Goal: Information Seeking & Learning: Learn about a topic

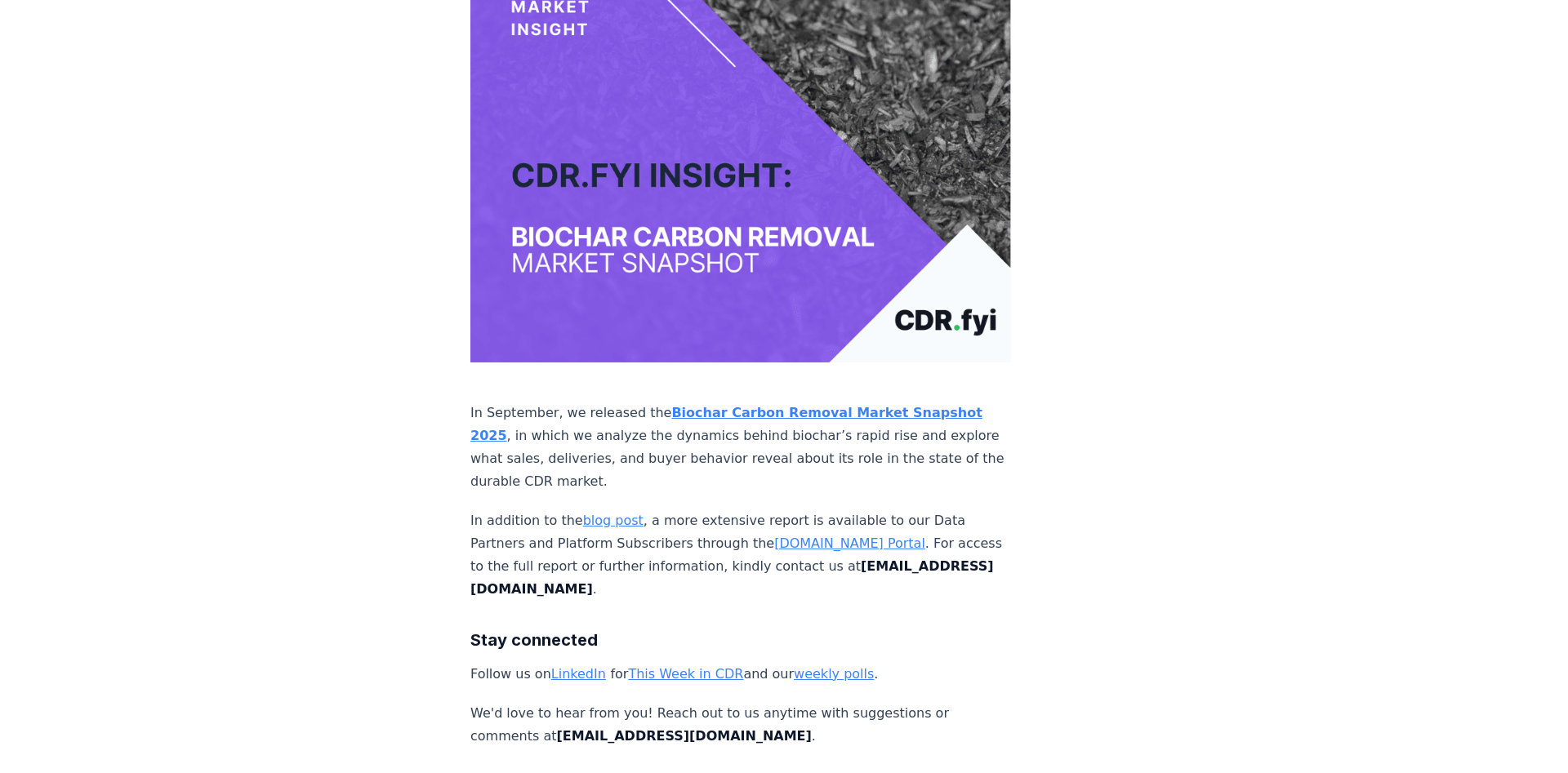
scroll to position [10493, 0]
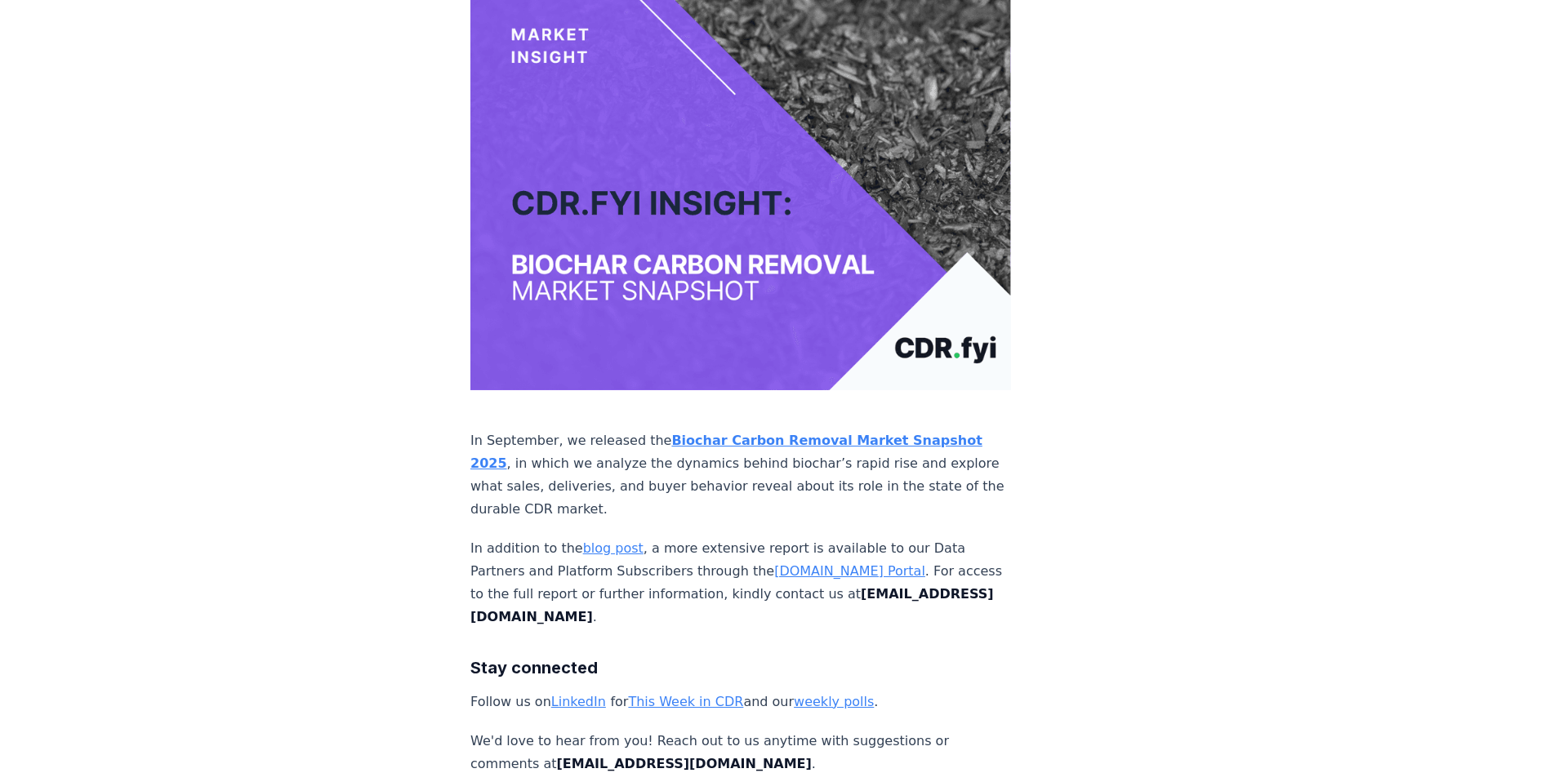
click at [772, 432] on strong "Biochar Carbon Removal Market Snapshot 2025" at bounding box center [726, 451] width 512 height 38
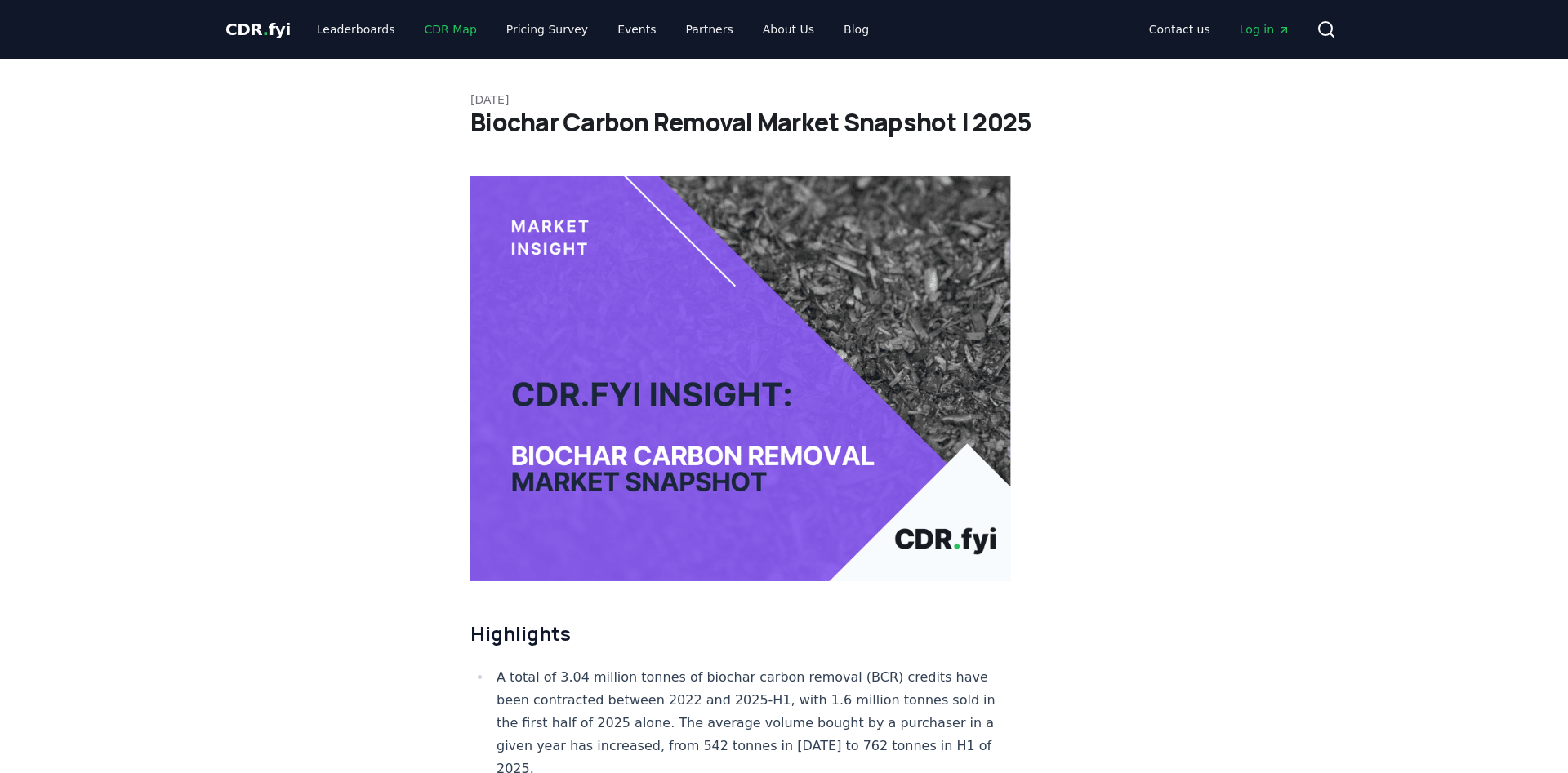
click at [431, 29] on link "CDR Map" at bounding box center [450, 29] width 79 height 29
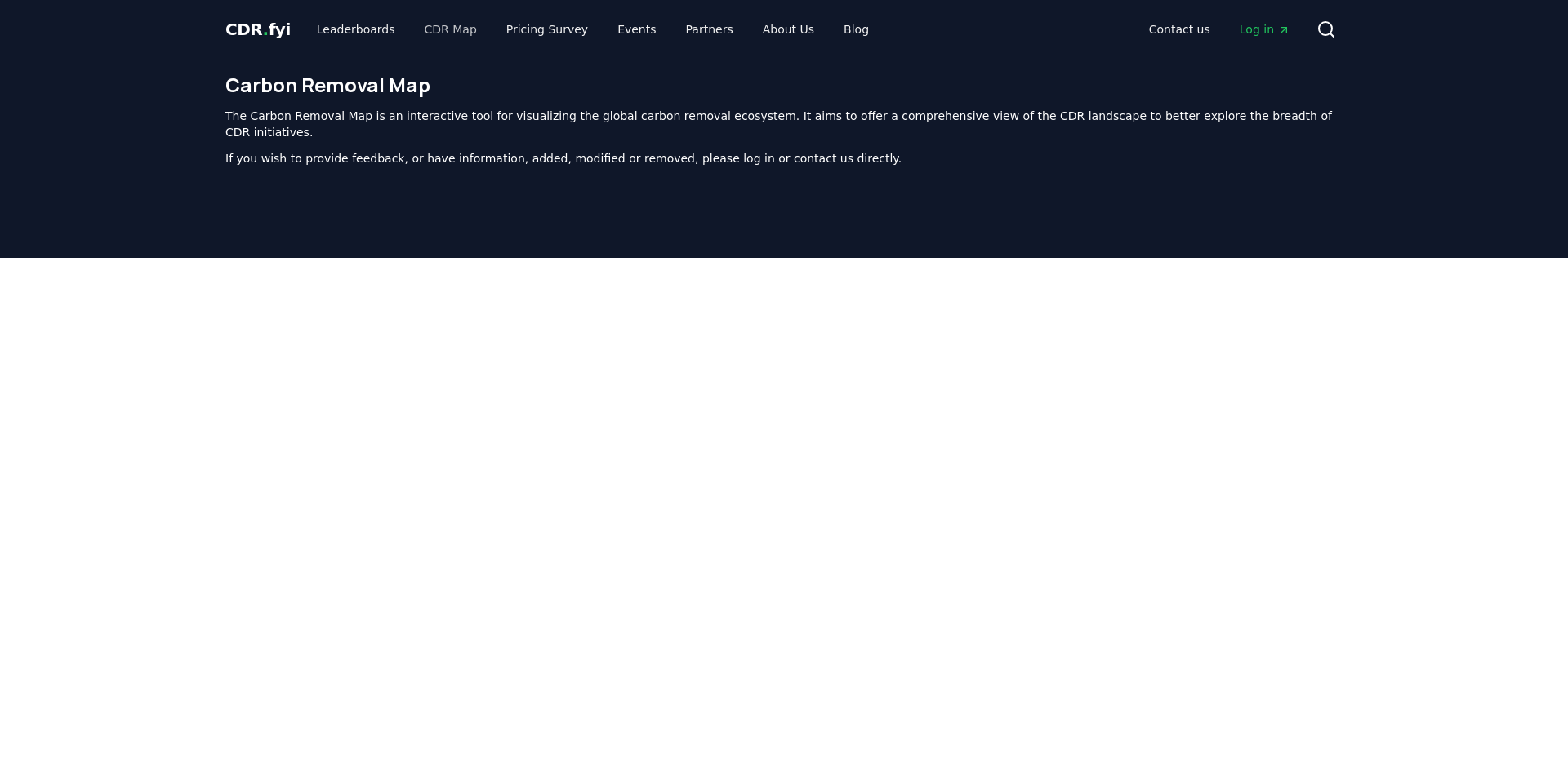
scroll to position [503, 0]
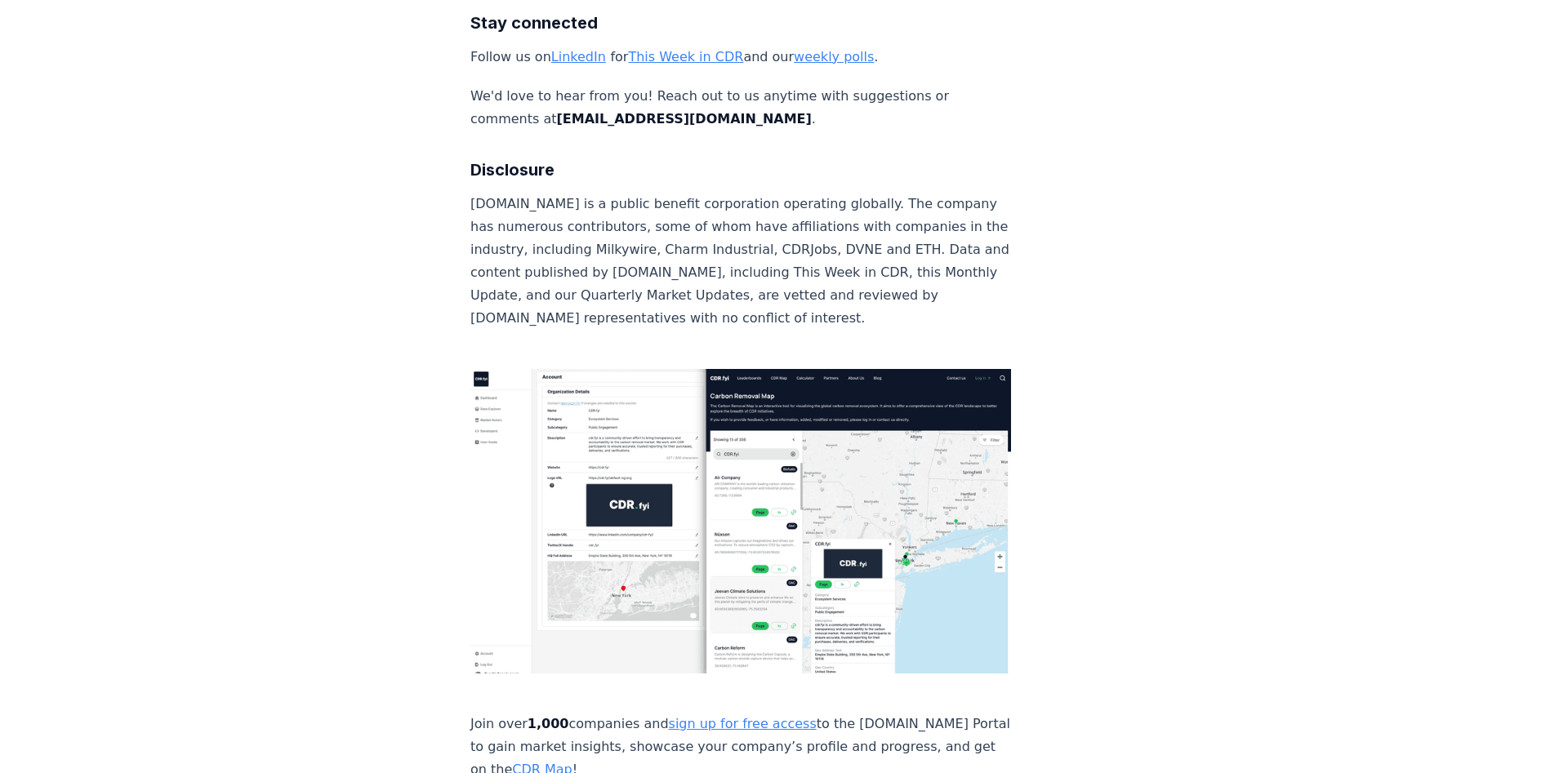
scroll to position [11242, 0]
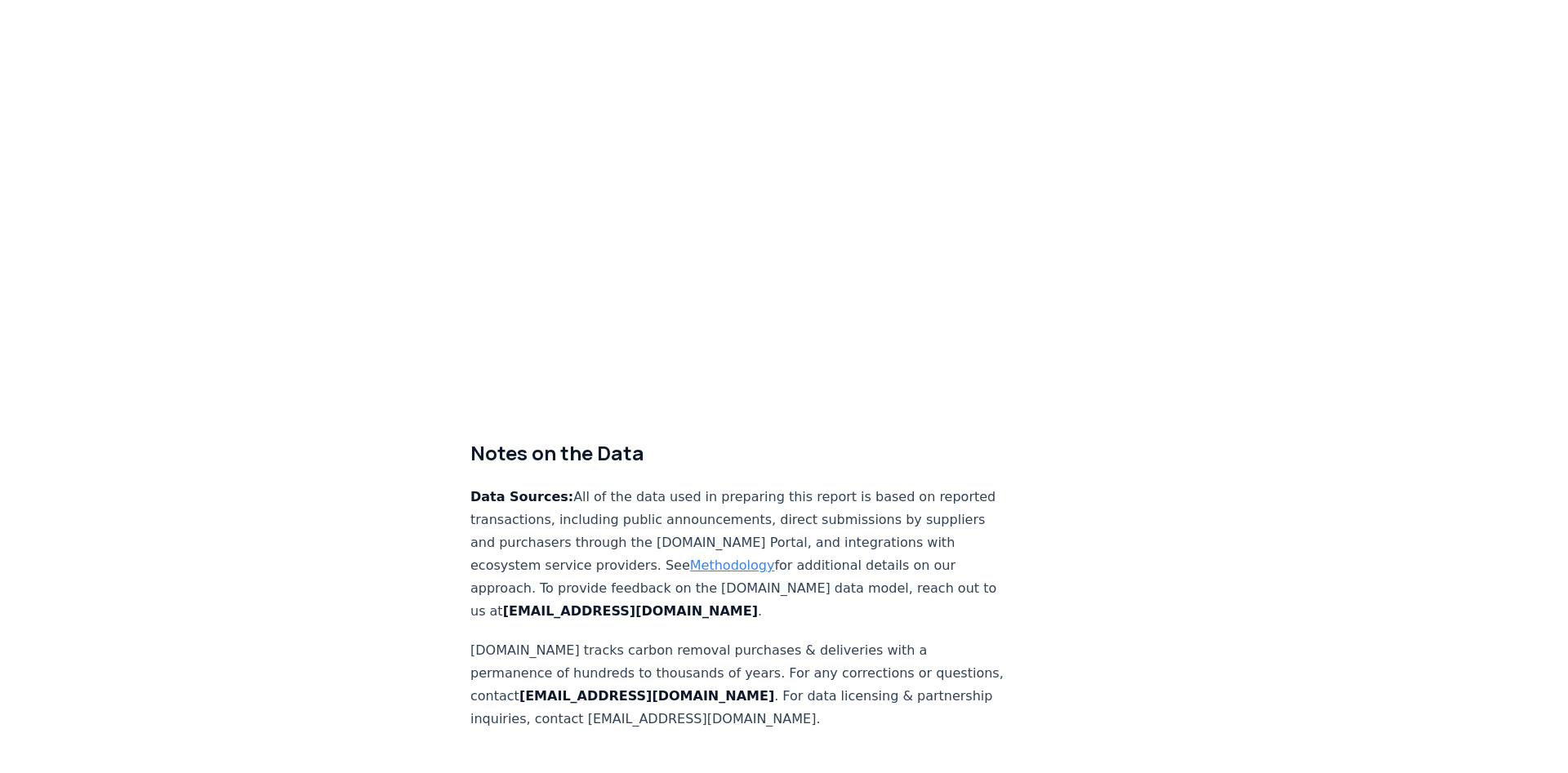
scroll to position [10160, 0]
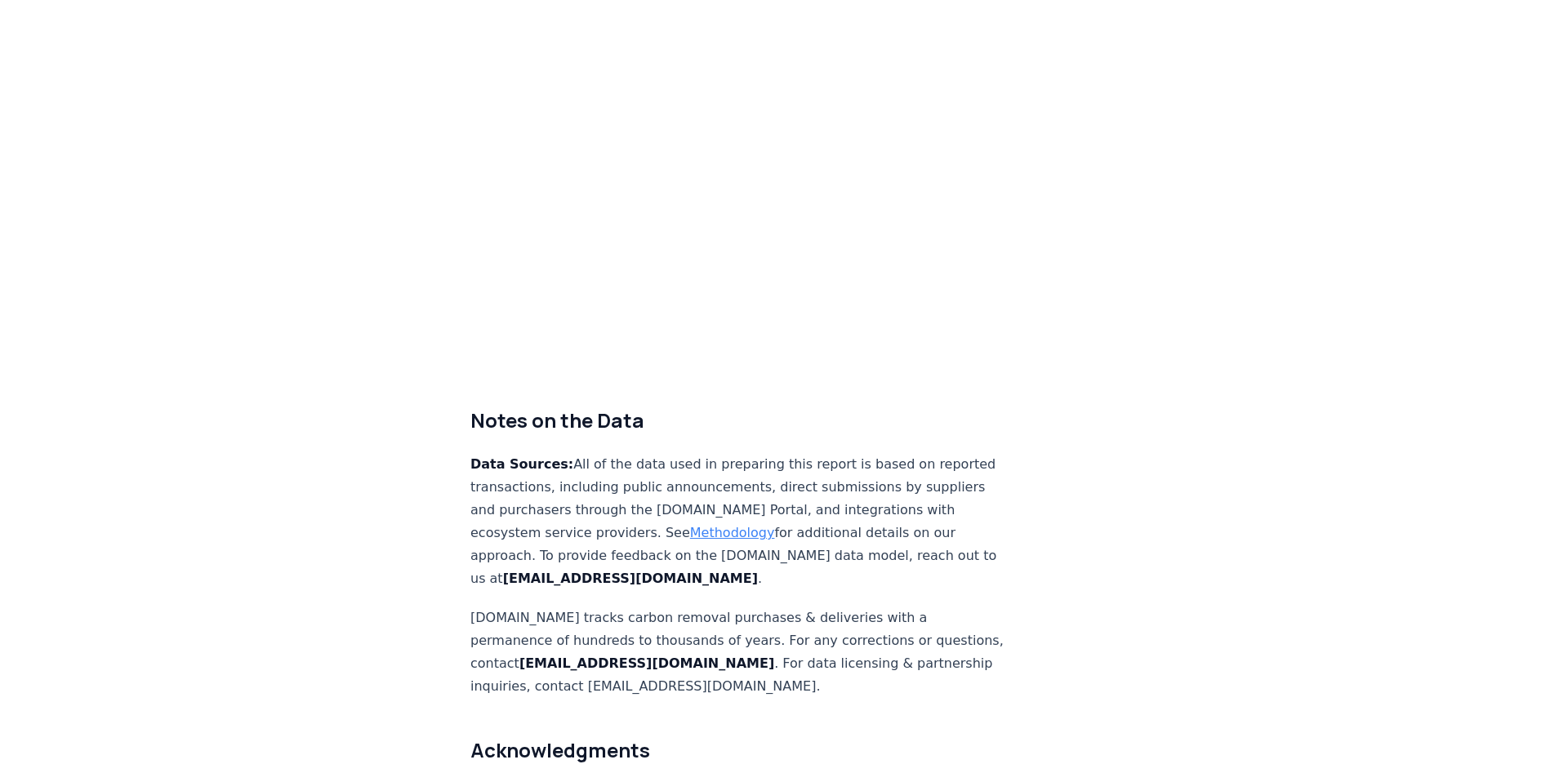
click at [690, 525] on link "Methodology" at bounding box center [733, 533] width 85 height 16
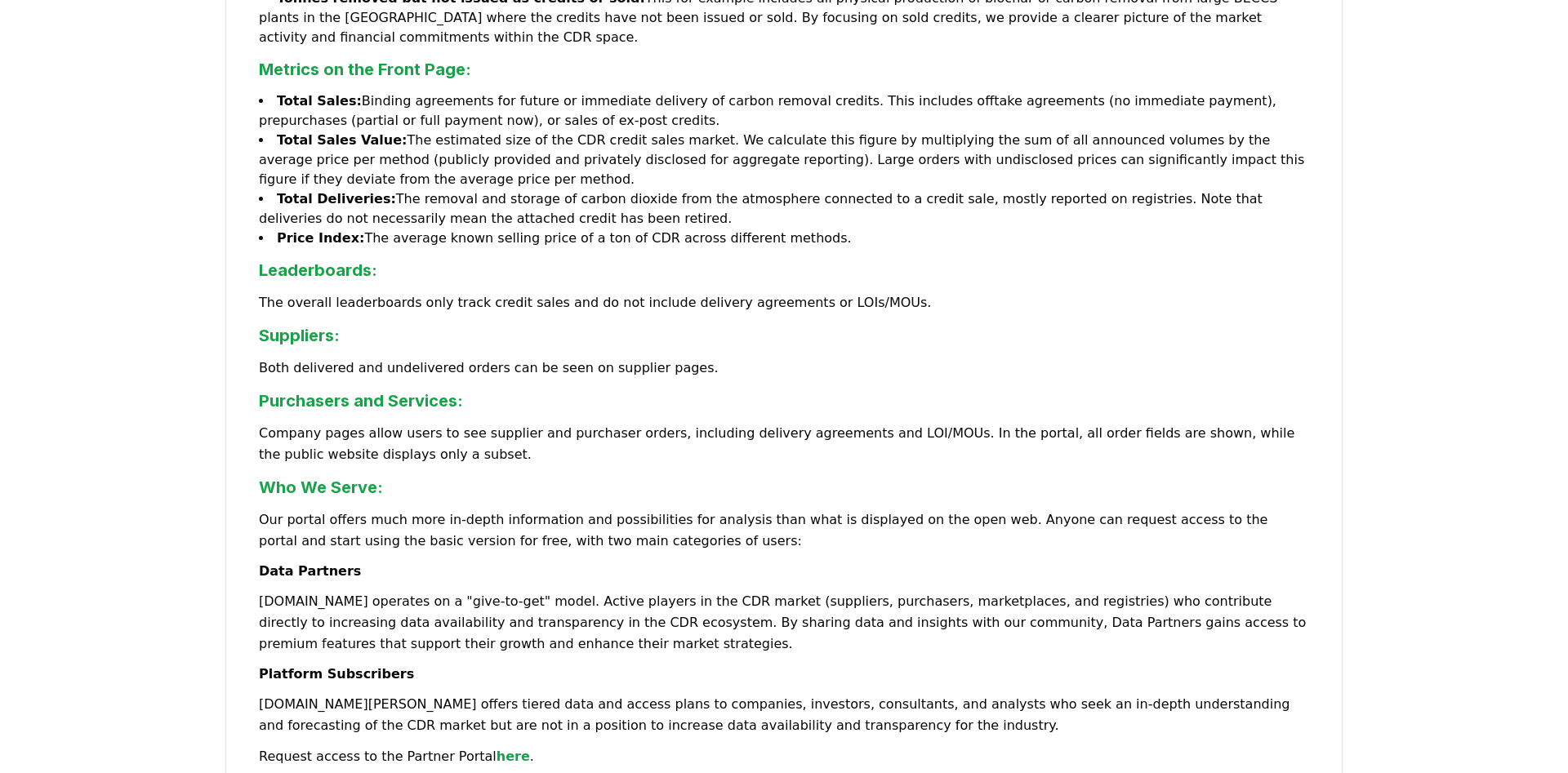
scroll to position [749, 0]
